Goal: Find specific page/section: Find specific page/section

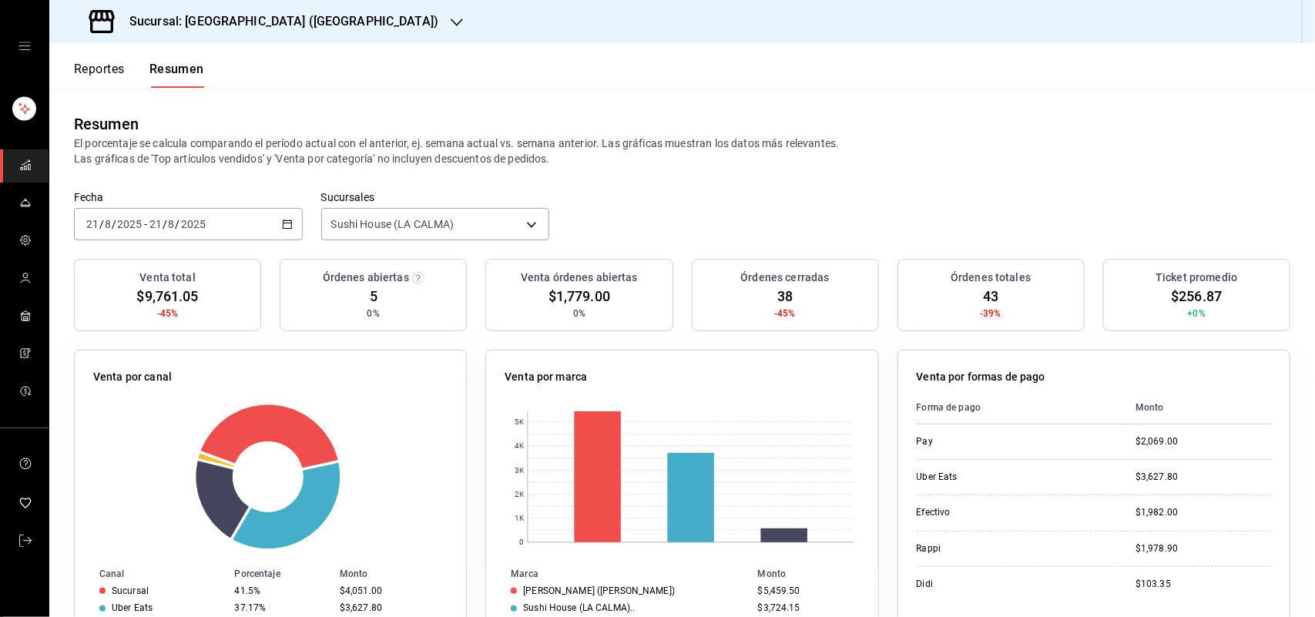
click at [451, 16] on icon "button" at bounding box center [457, 22] width 12 height 12
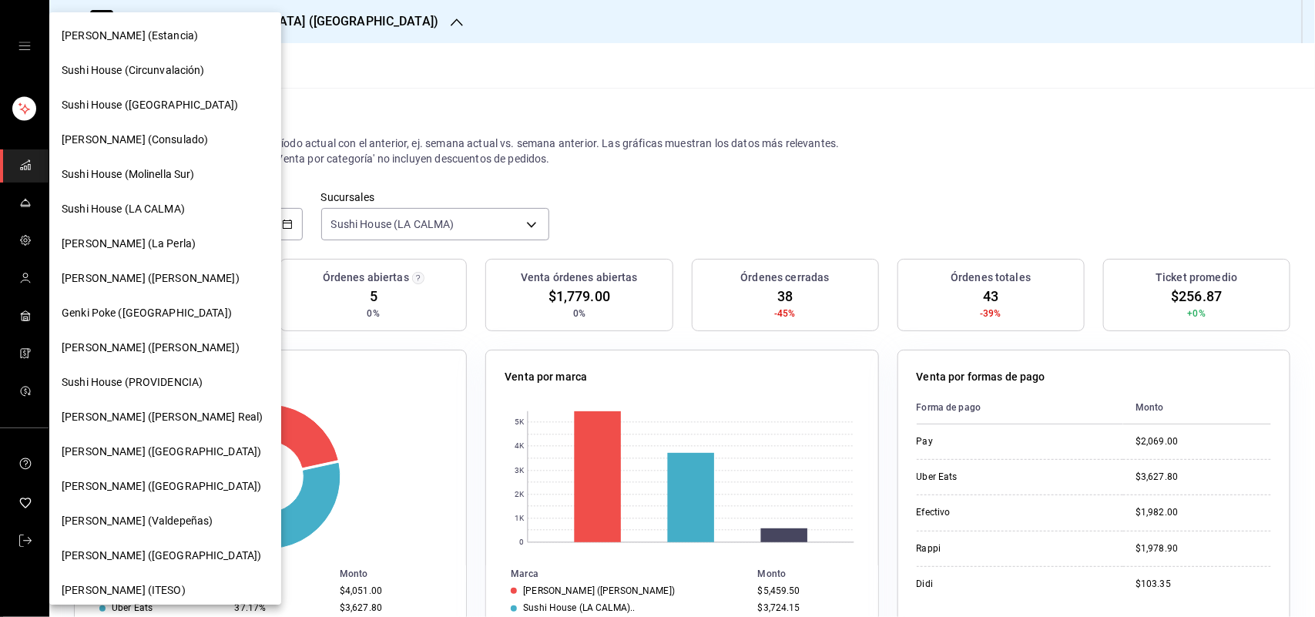
click at [266, 79] on div "Sushi House (Circunvalación)" at bounding box center [165, 70] width 232 height 35
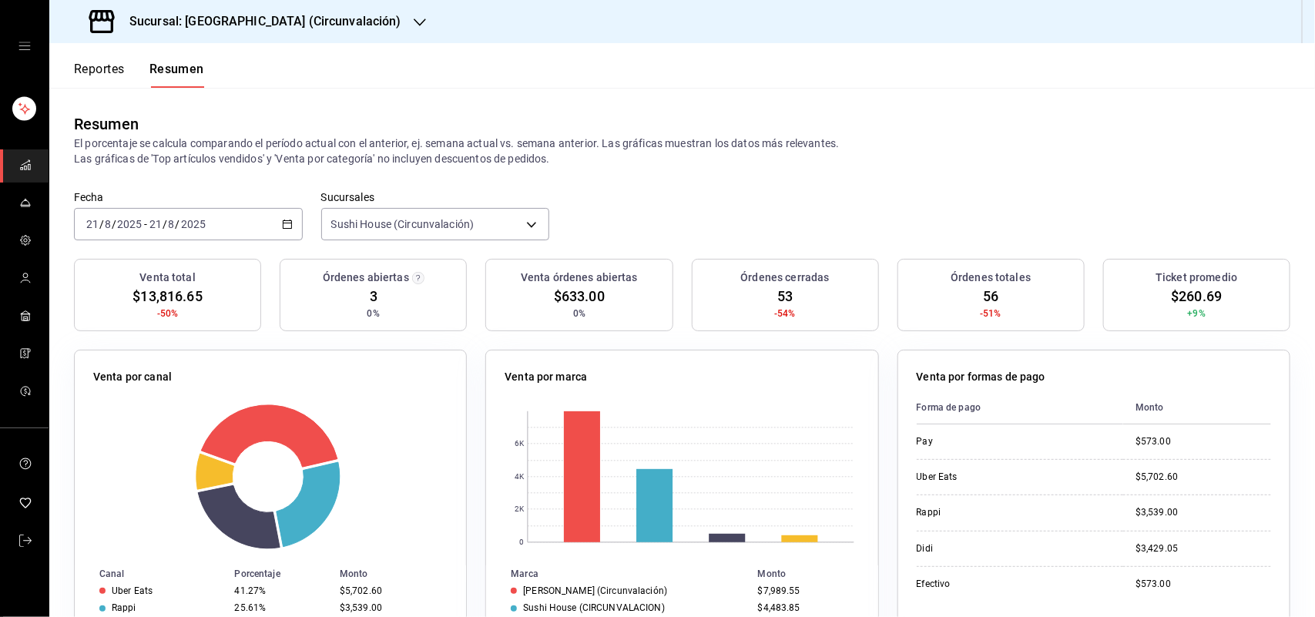
click at [414, 21] on icon "button" at bounding box center [420, 22] width 12 height 12
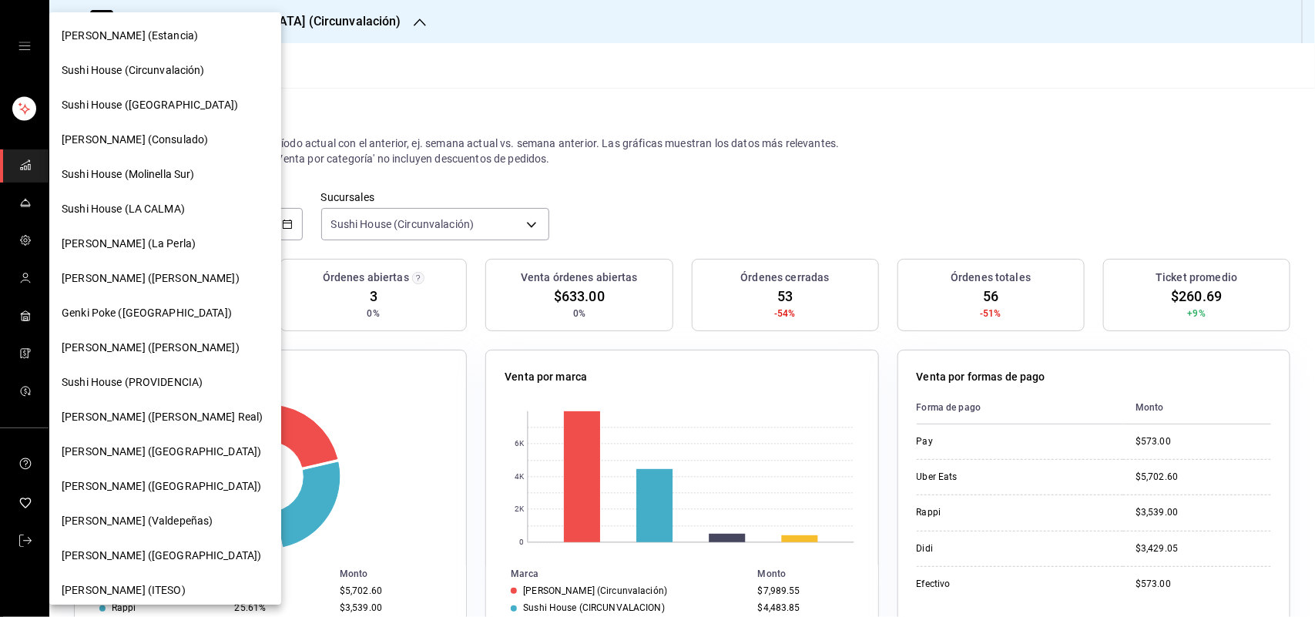
click at [166, 102] on span "Sushi House (Galicia)" at bounding box center [150, 105] width 176 height 16
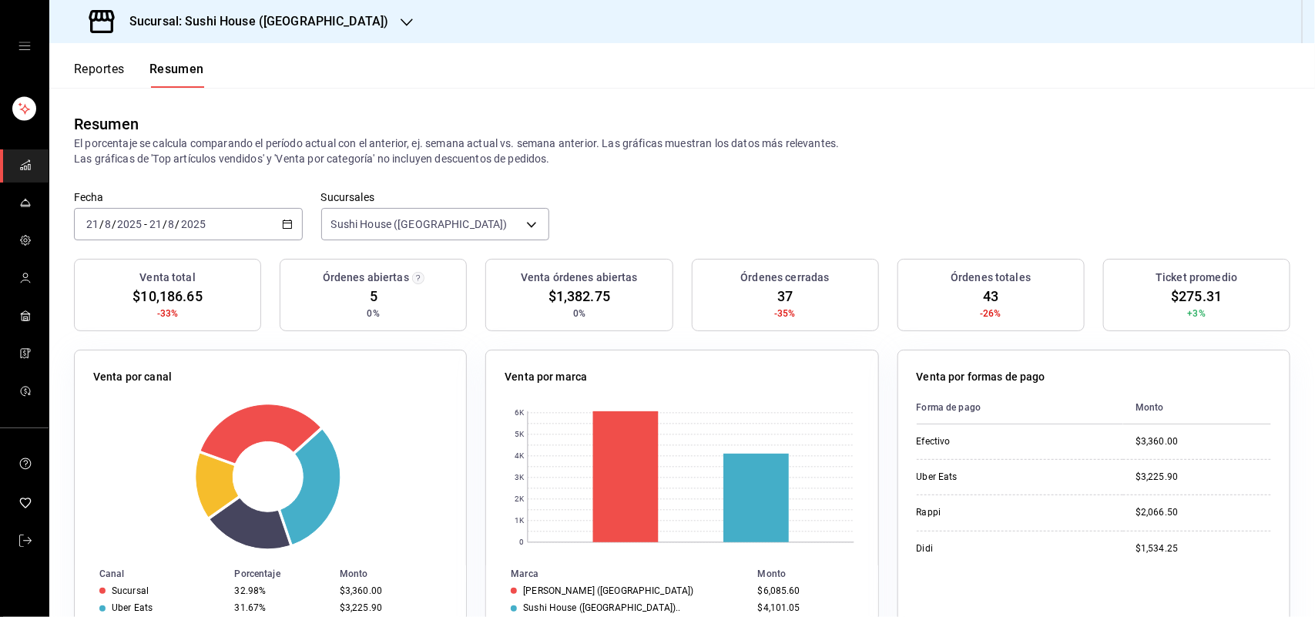
click at [401, 18] on icon "button" at bounding box center [407, 22] width 12 height 12
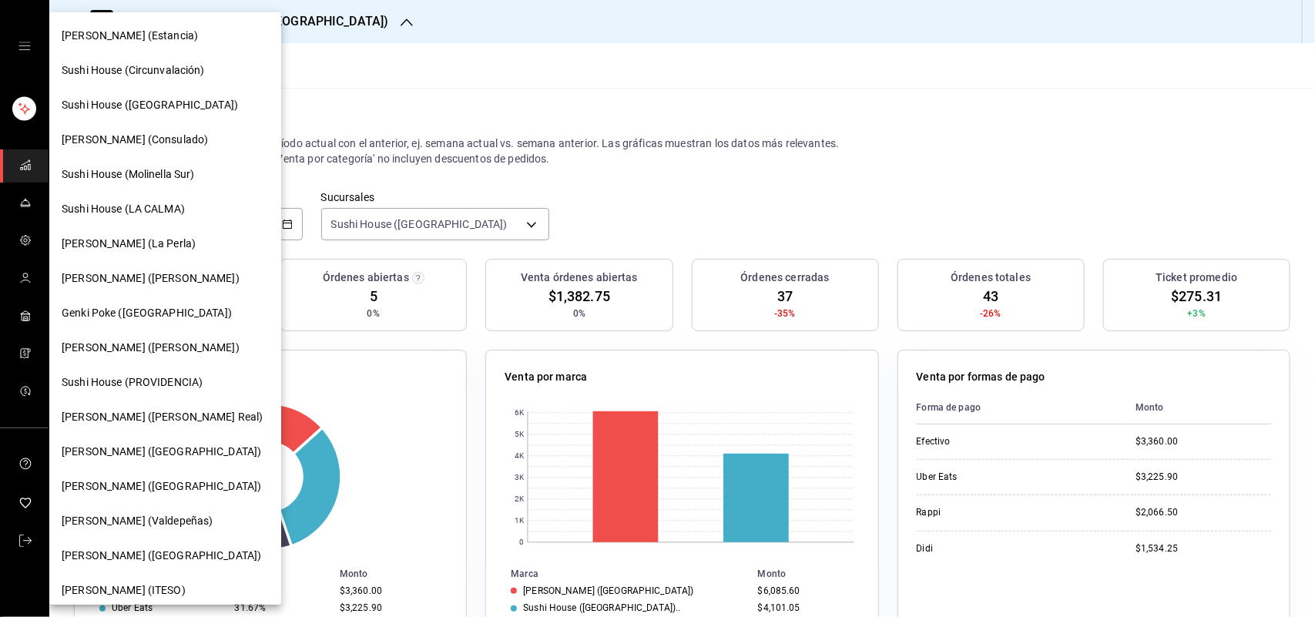
click at [198, 213] on div "Sushi House (LA CALMA)" at bounding box center [165, 209] width 207 height 16
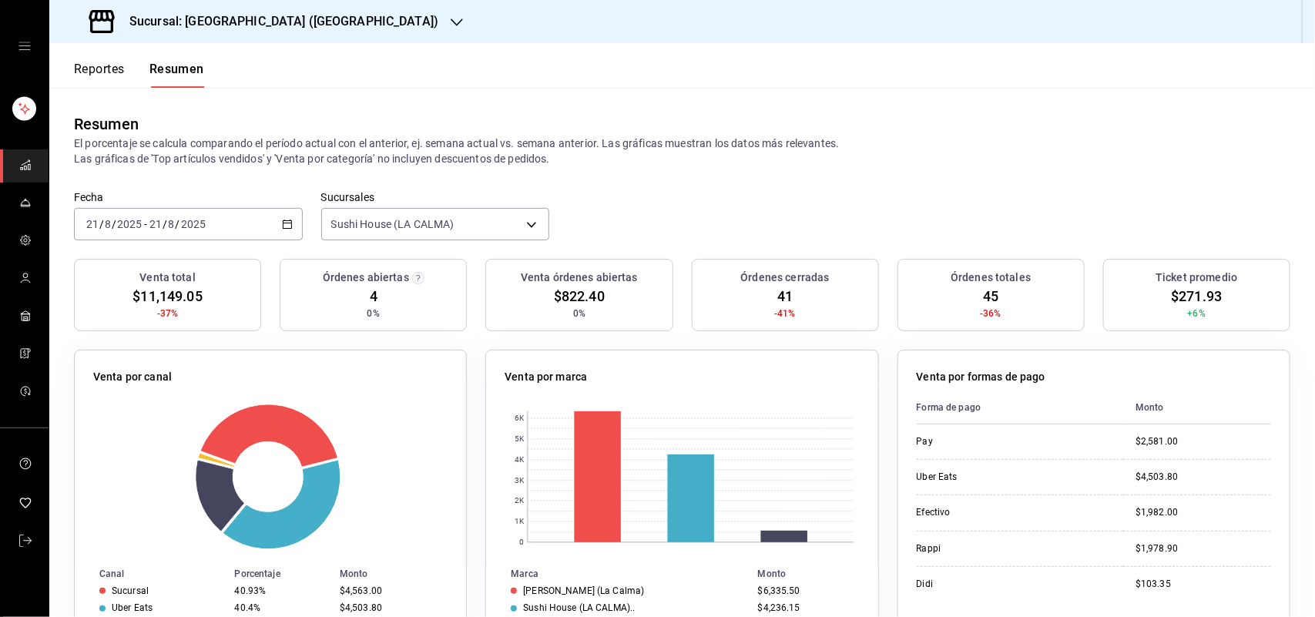
click at [334, 21] on div "Sucursal: [GEOGRAPHIC_DATA] ([GEOGRAPHIC_DATA])" at bounding box center [266, 21] width 408 height 43
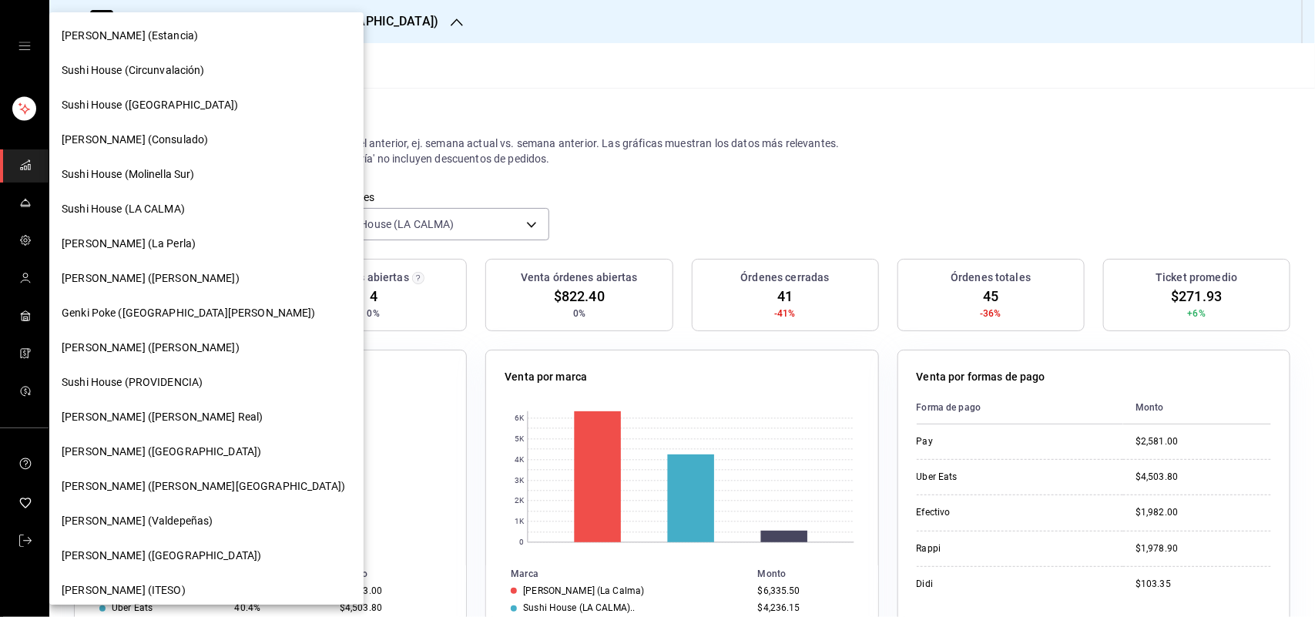
click at [226, 106] on div "Sushi House (Galicia)" at bounding box center [207, 105] width 290 height 16
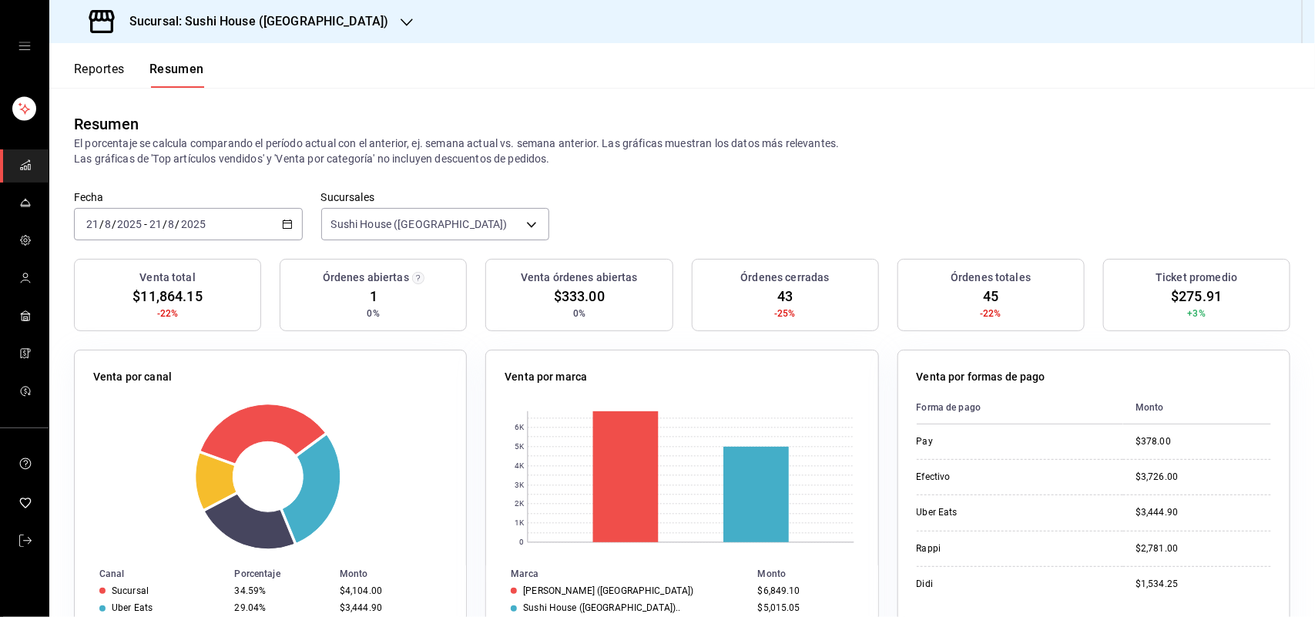
click at [401, 16] on icon "button" at bounding box center [407, 22] width 12 height 12
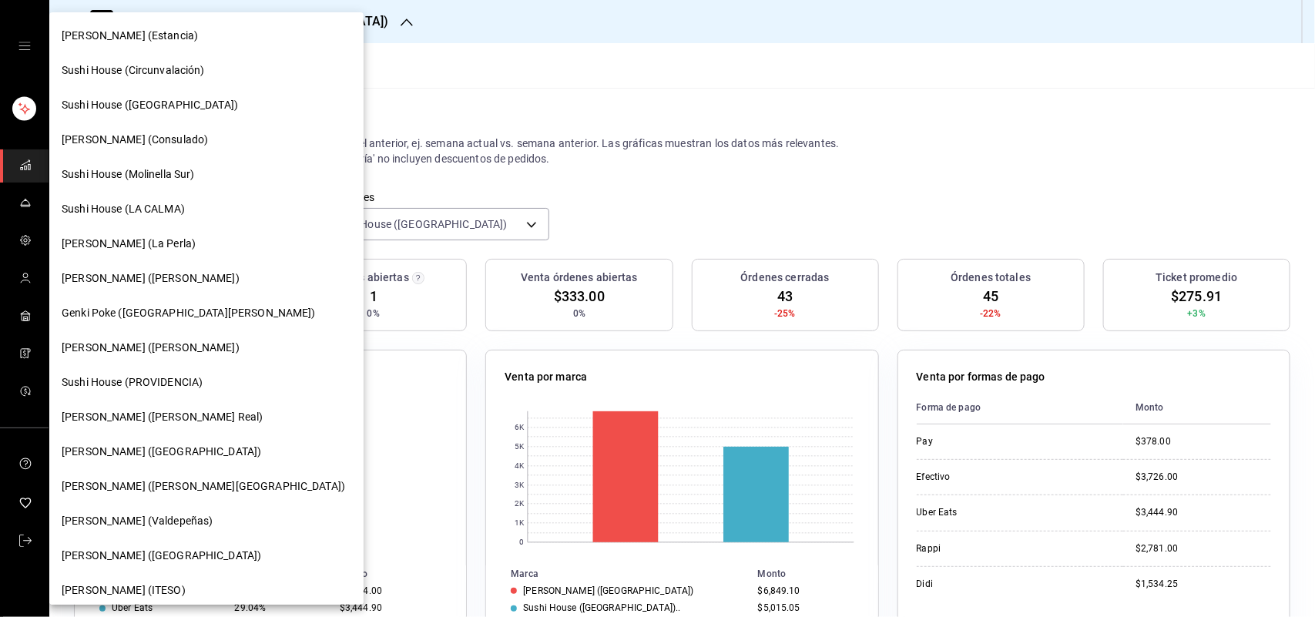
click at [170, 213] on span "Sushi House (LA CALMA)" at bounding box center [123, 209] width 123 height 16
